Goal: Communication & Community: Answer question/provide support

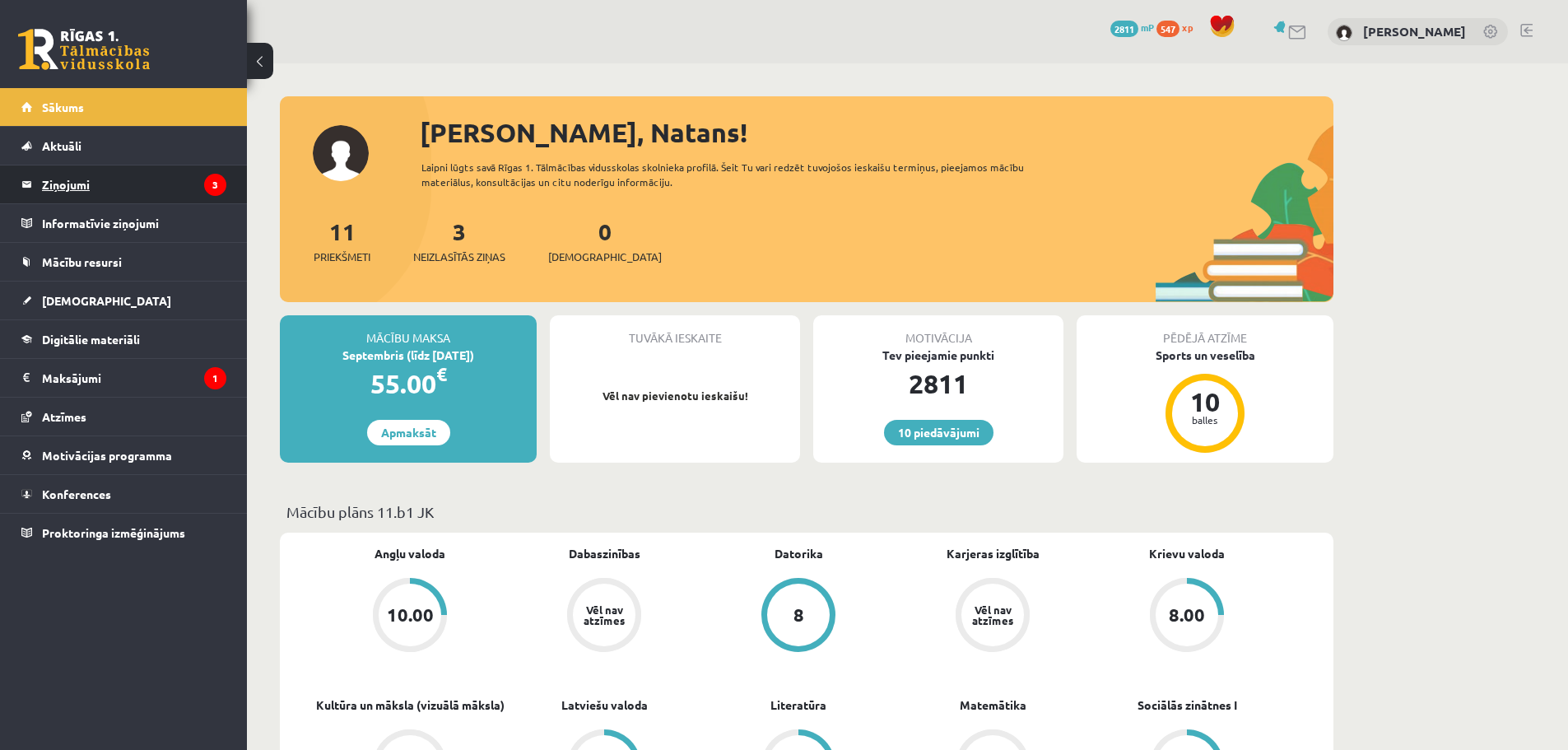
click at [151, 184] on legend "Ziņojumi 3" at bounding box center [133, 184] width 184 height 38
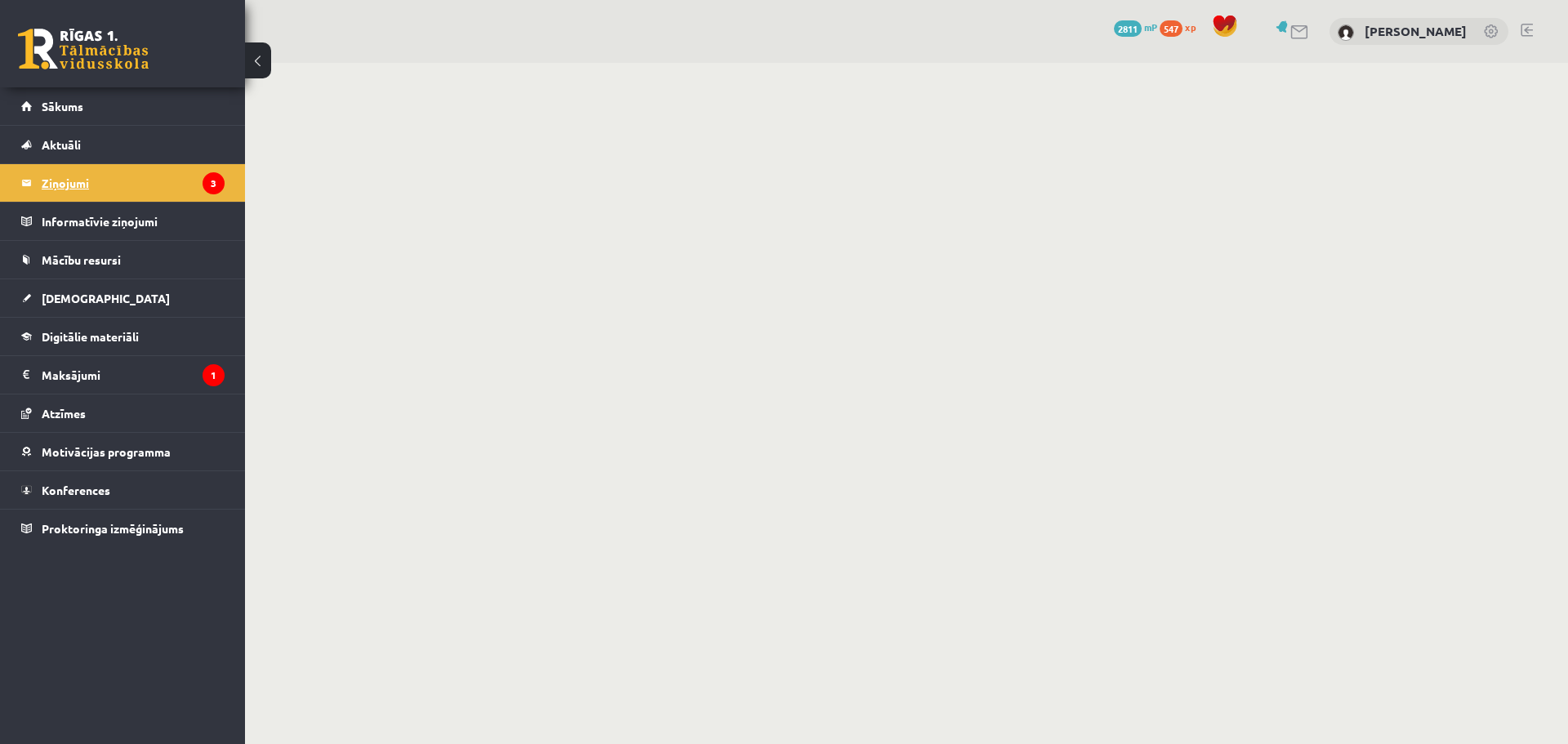
click at [71, 177] on legend "Ziņojumi 3" at bounding box center [132, 183] width 183 height 37
click at [1303, 36] on link at bounding box center [1300, 32] width 20 height 14
click at [217, 188] on icon "3" at bounding box center [213, 183] width 22 height 22
click at [1297, 32] on link at bounding box center [1300, 32] width 20 height 14
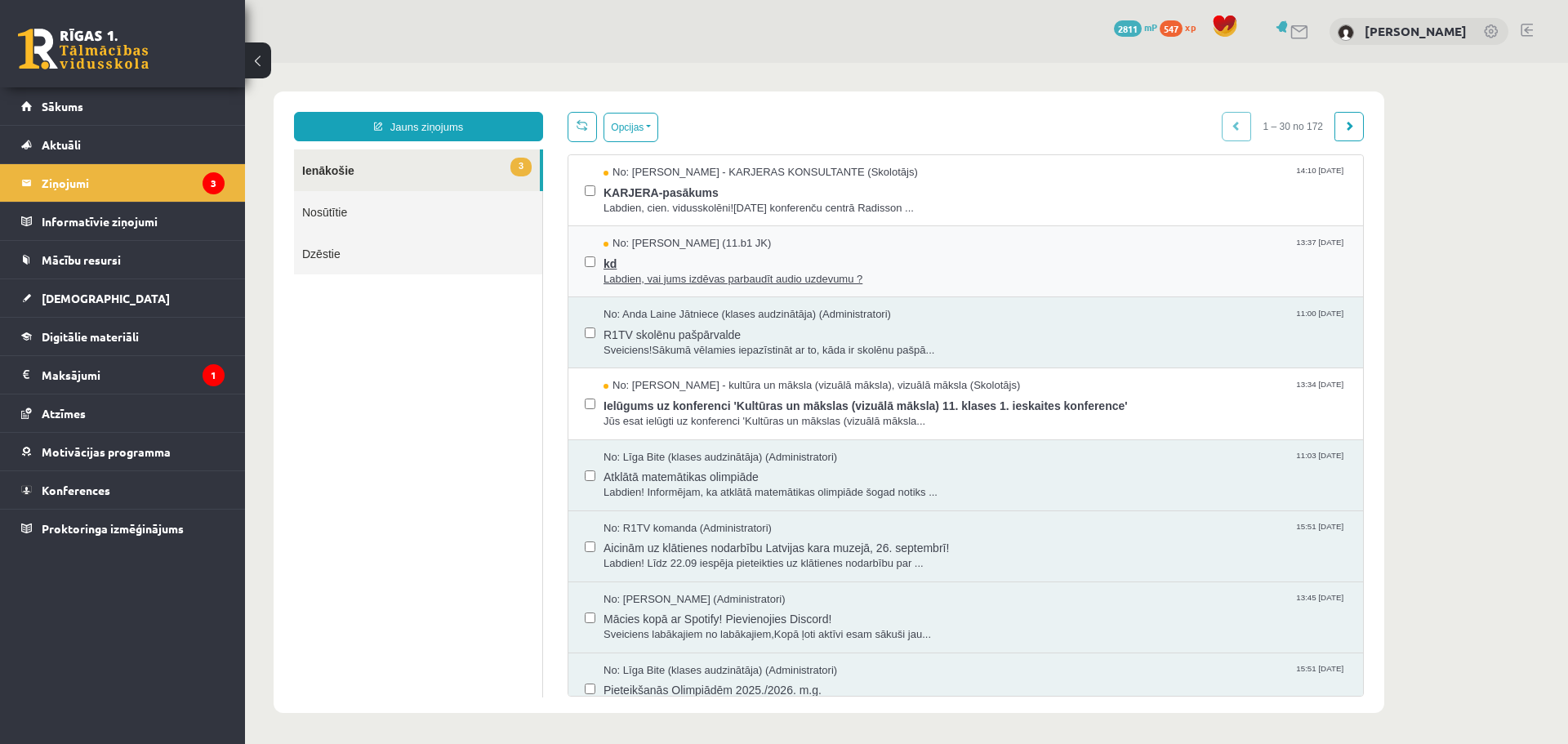
click at [641, 278] on span "Labdien, vai jums izdēvas parbaudīt audio uzdevumu ?" at bounding box center [975, 279] width 743 height 16
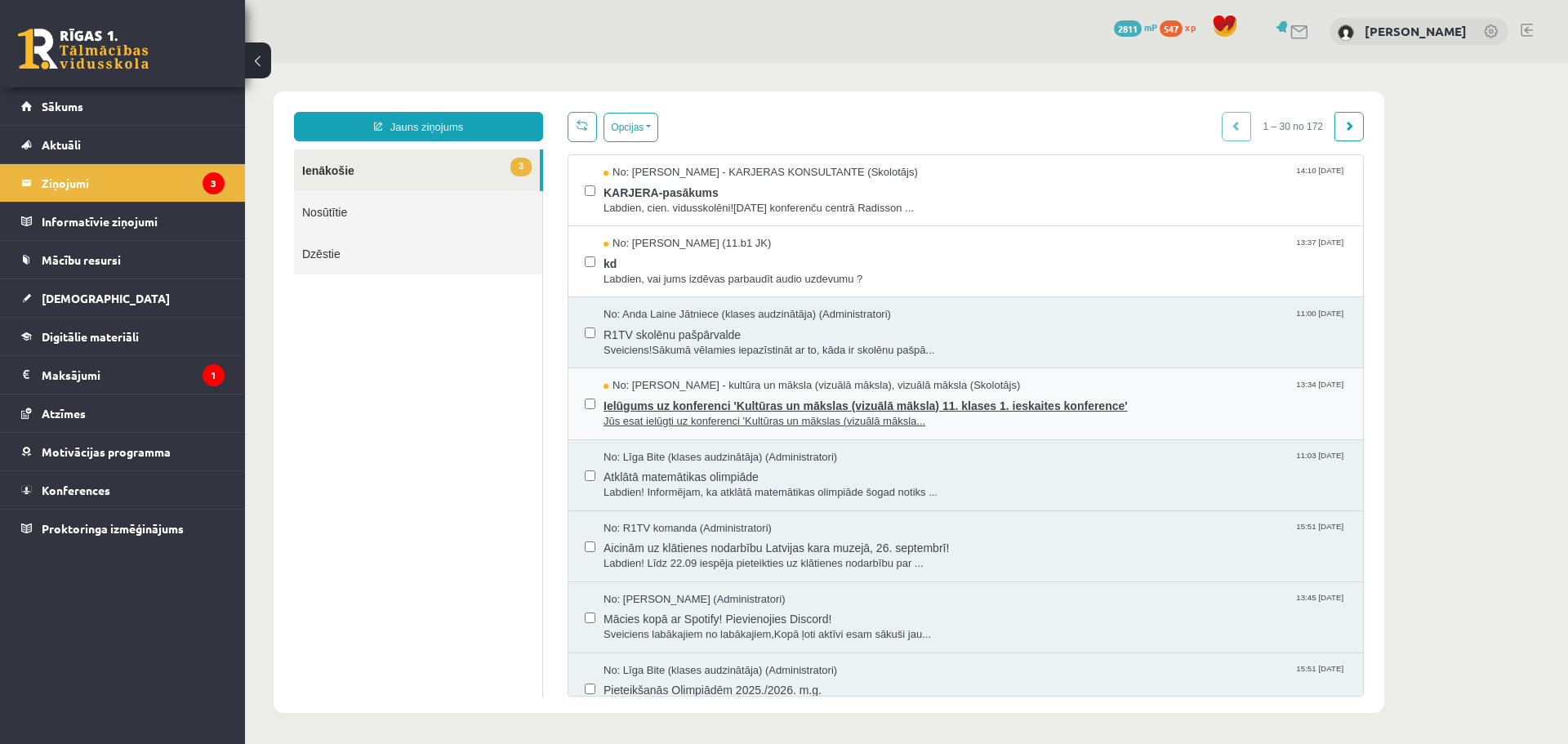
click at [633, 400] on span "Ielūgums uz konferenci 'Kultūras un mākslas (vizuālā māksla) 11. klases 1. iesk…" at bounding box center [975, 403] width 743 height 21
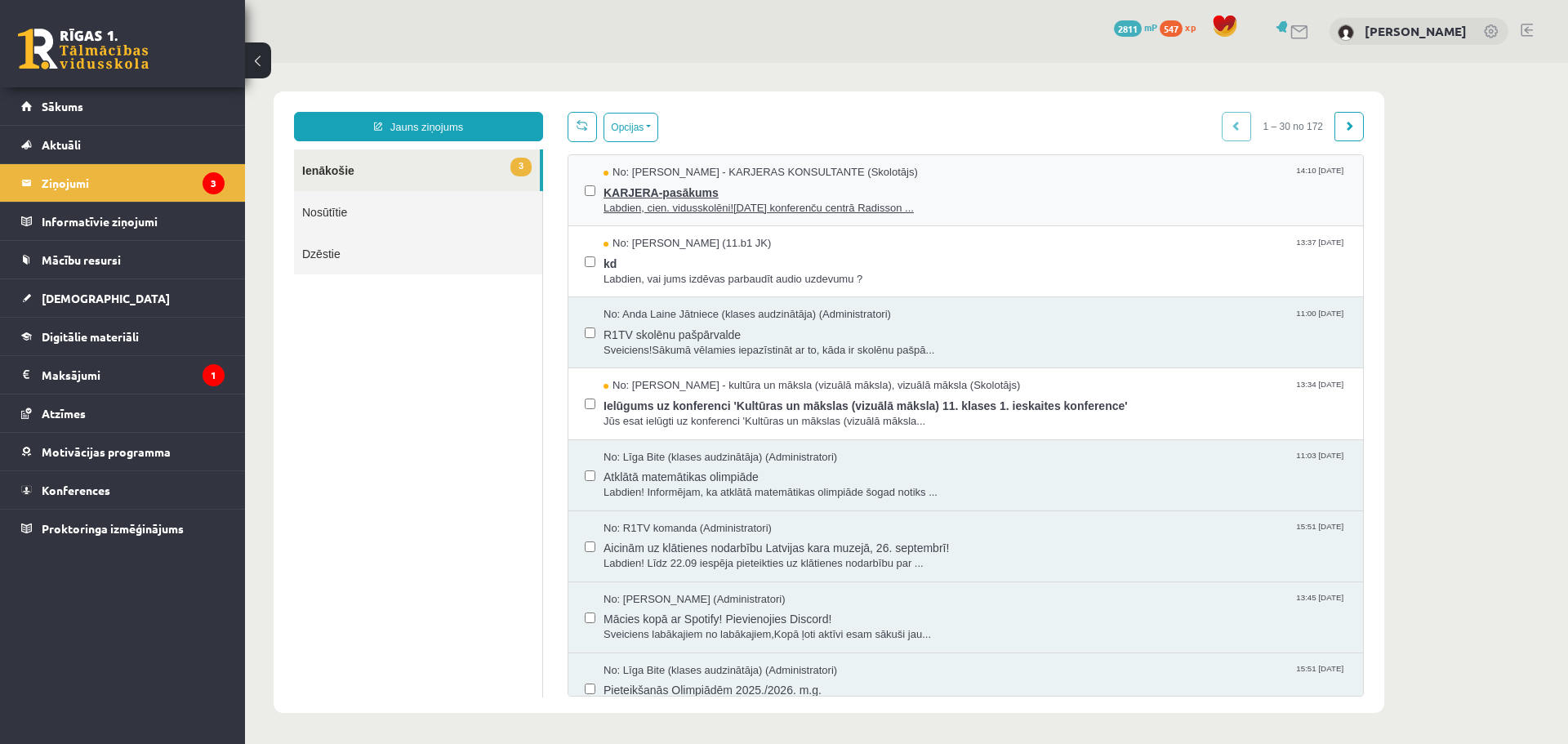
click at [638, 195] on span "KARJERA-pasākums" at bounding box center [975, 190] width 743 height 21
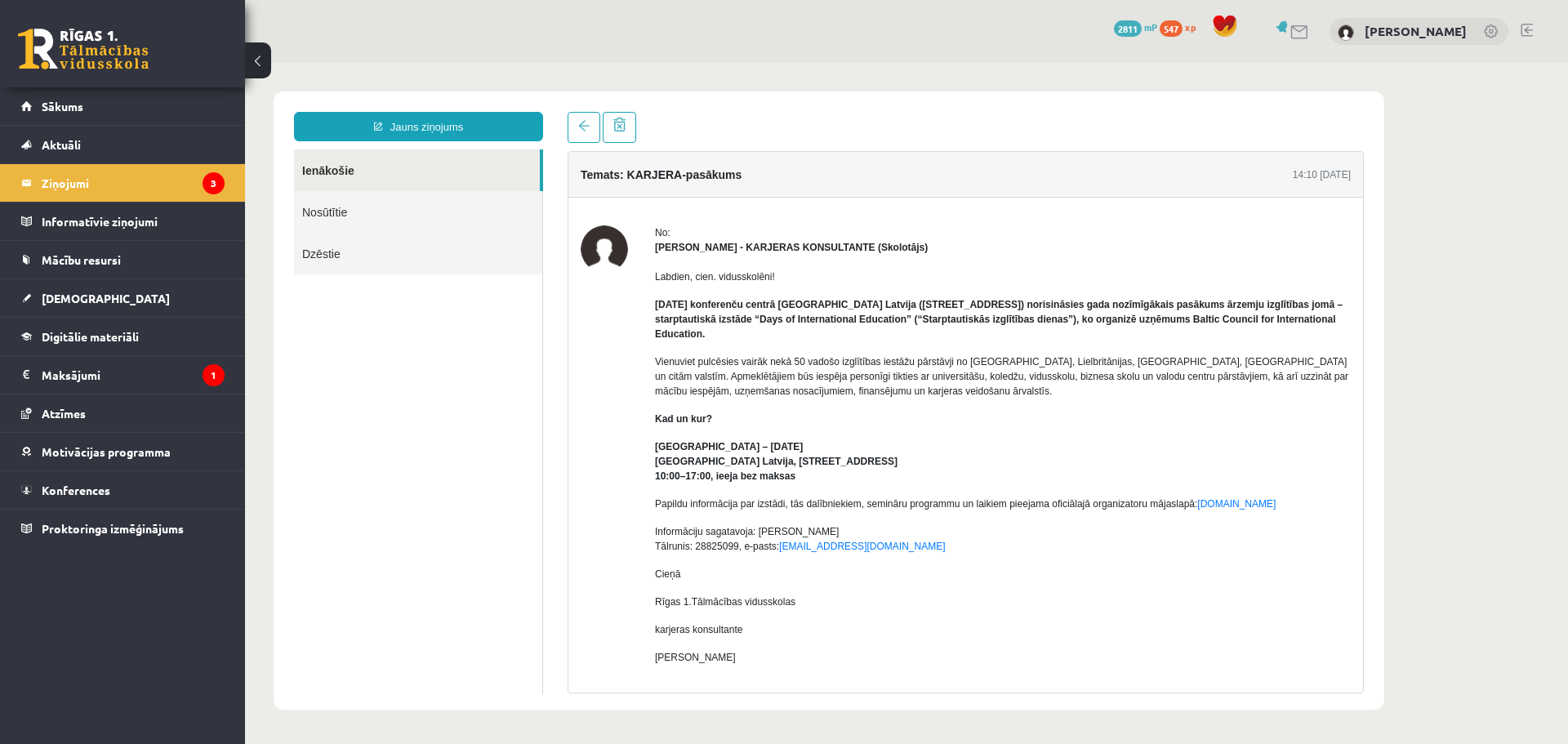
click at [346, 170] on link "Ienākošie" at bounding box center [417, 170] width 245 height 41
click at [631, 133] on link at bounding box center [619, 127] width 33 height 31
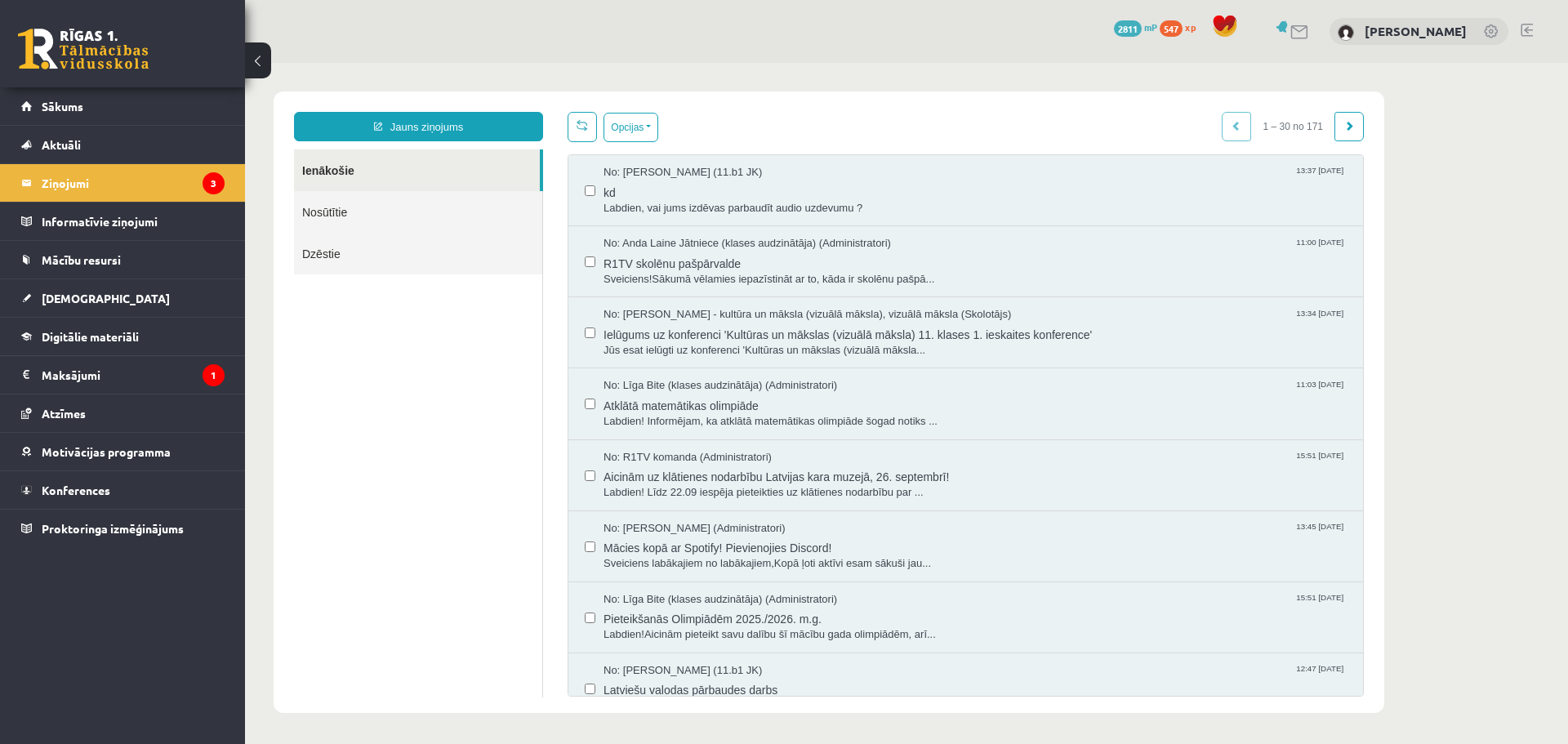
click at [321, 167] on link "Ienākošie" at bounding box center [417, 170] width 245 height 41
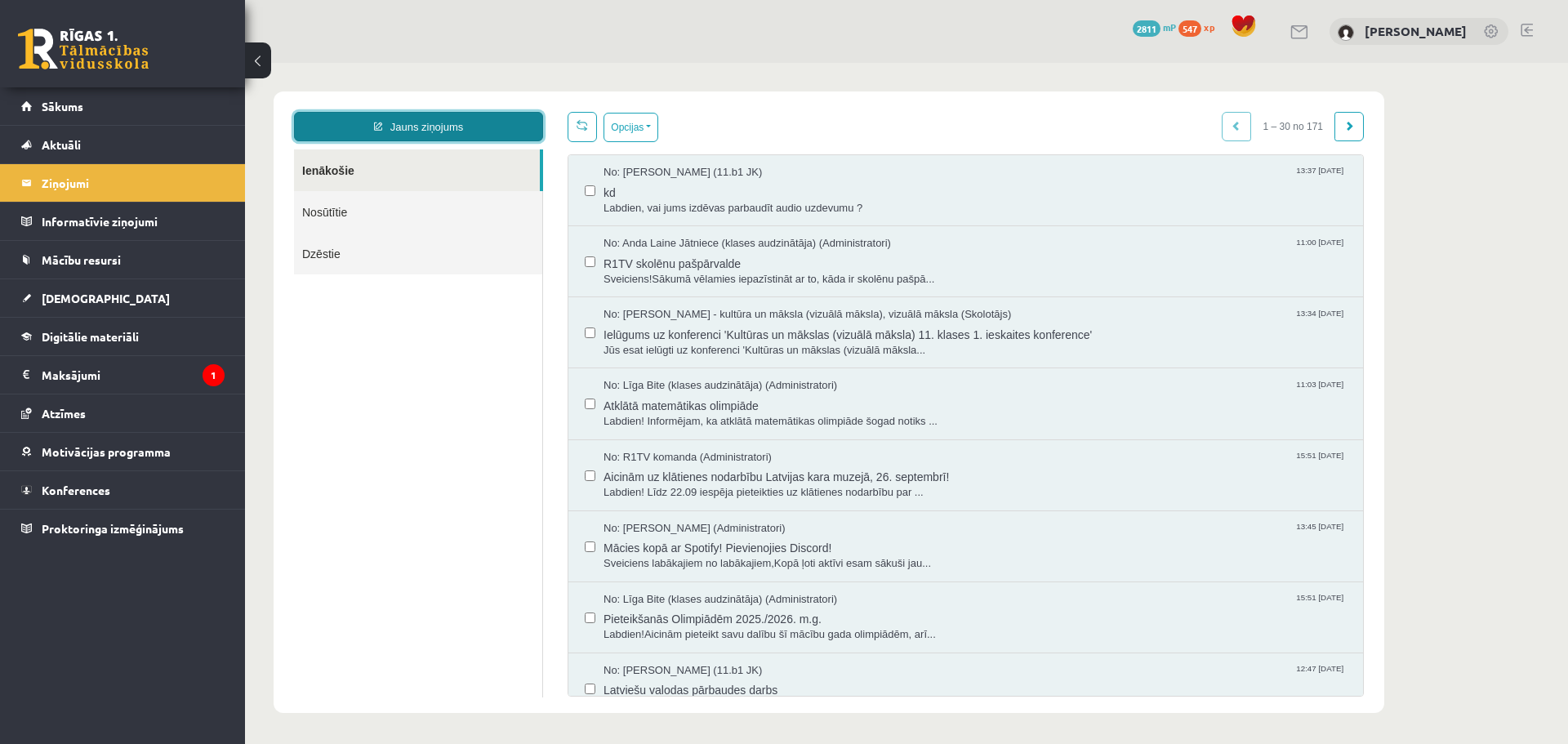
click at [484, 124] on link "Jauns ziņojums" at bounding box center [418, 126] width 249 height 30
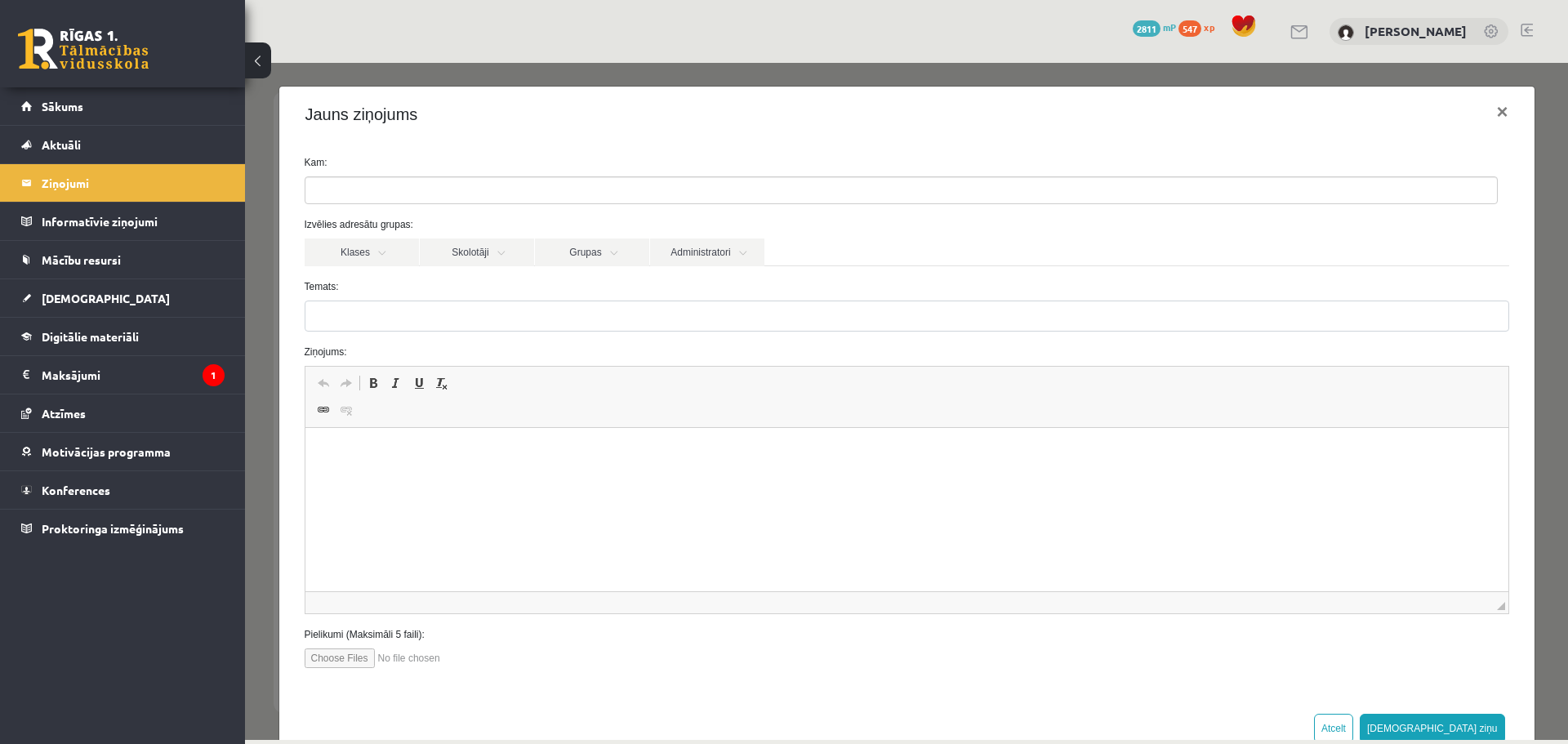
click at [125, 69] on div "0 Dāvanas 2811 mP 547 xp" at bounding box center [122, 44] width 245 height 88
click at [126, 64] on link at bounding box center [83, 49] width 131 height 41
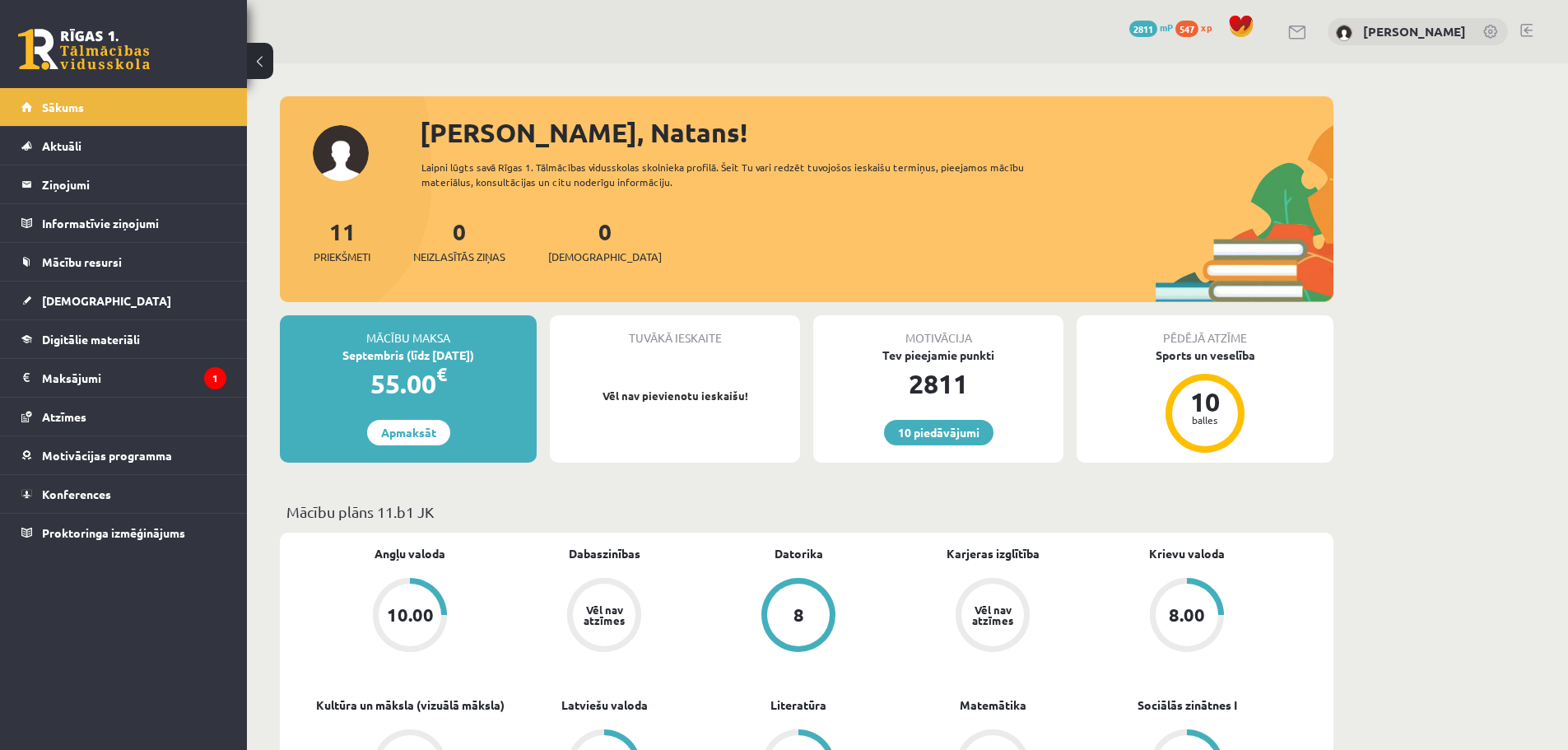
click at [92, 59] on link at bounding box center [84, 49] width 132 height 41
